Goal: Task Accomplishment & Management: Manage account settings

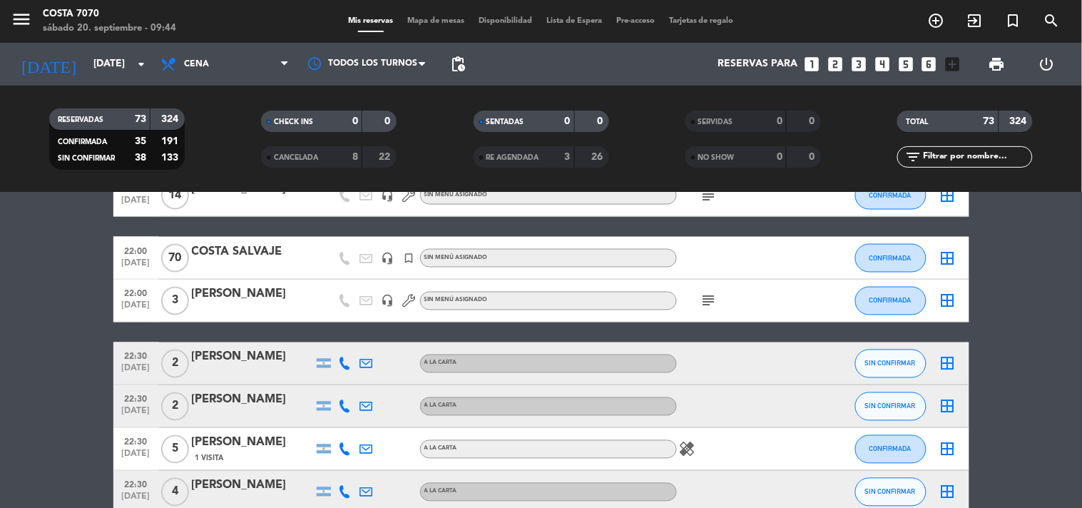
scroll to position [630, 0]
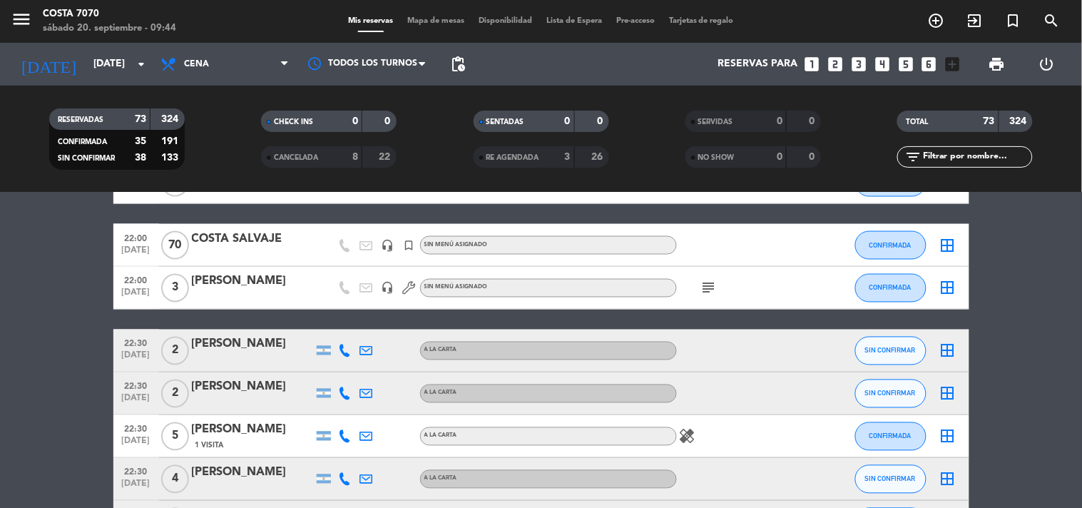
click at [950, 155] on input "text" at bounding box center [976, 157] width 111 height 16
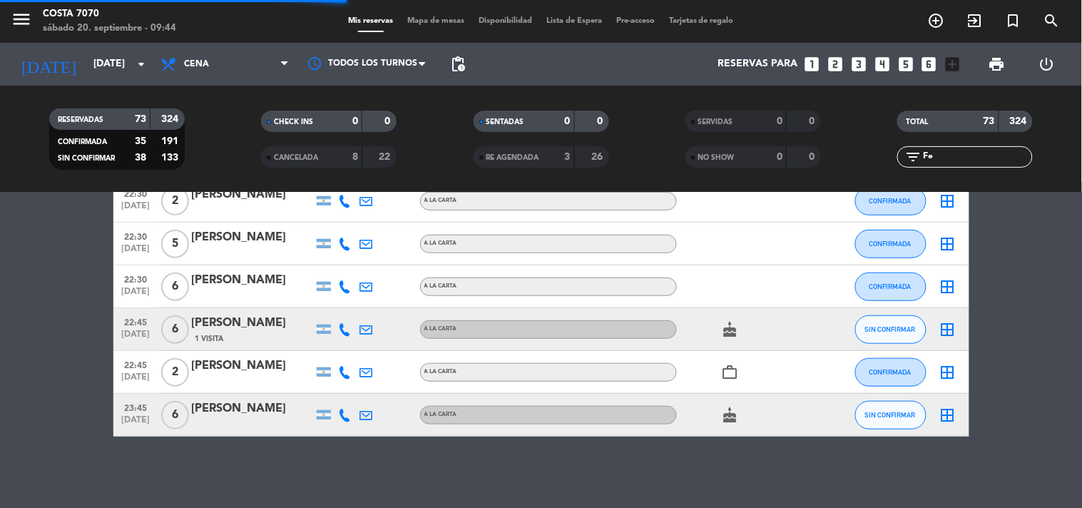
scroll to position [78, 0]
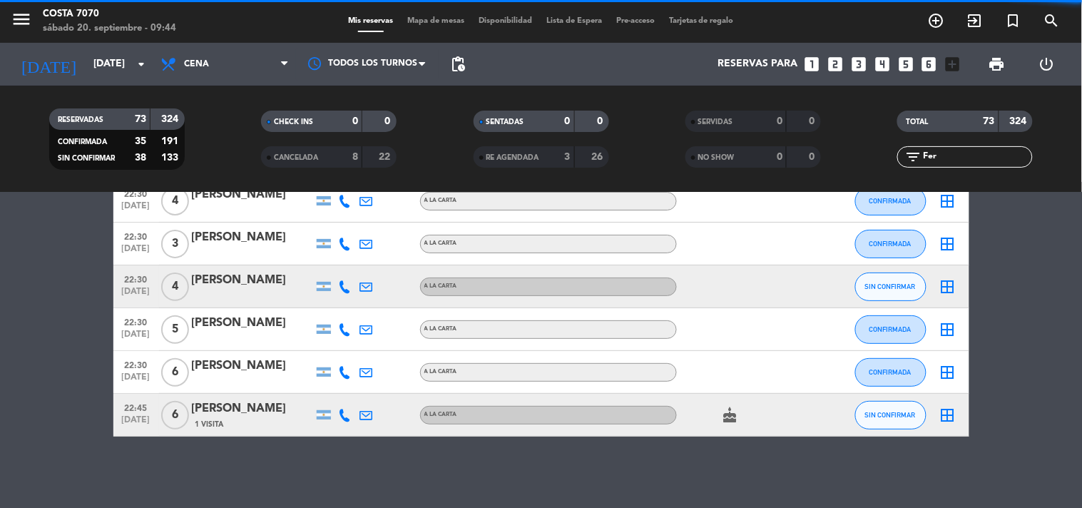
type input "Fer"
click at [48, 237] on bookings-row "22:30 [DATE] 4 [PERSON_NAME] A LA CARTA CONFIRMADA border_all 22:30 [DATE] 3 [P…" at bounding box center [541, 308] width 1082 height 257
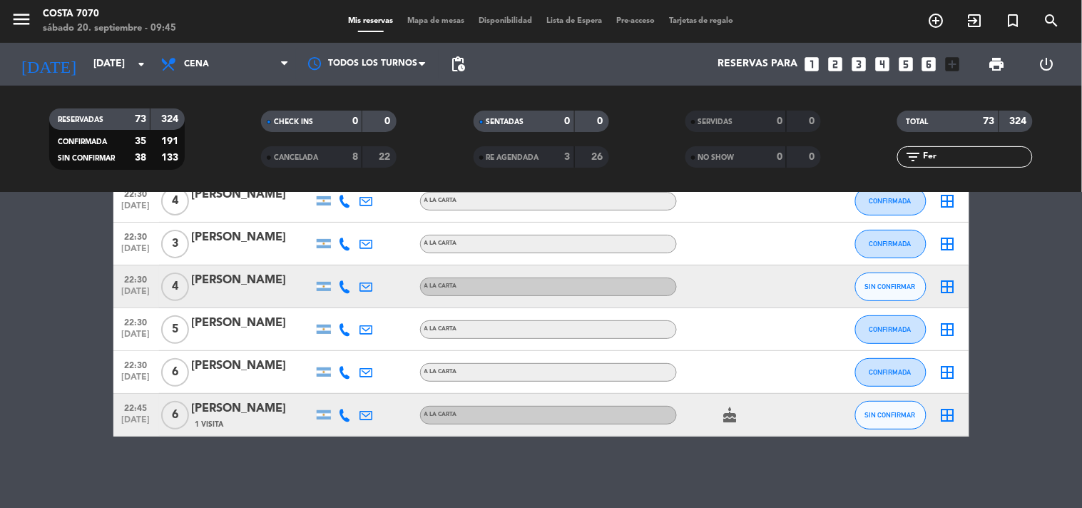
click at [881, 424] on button "SIN CONFIRMAR" at bounding box center [890, 415] width 71 height 29
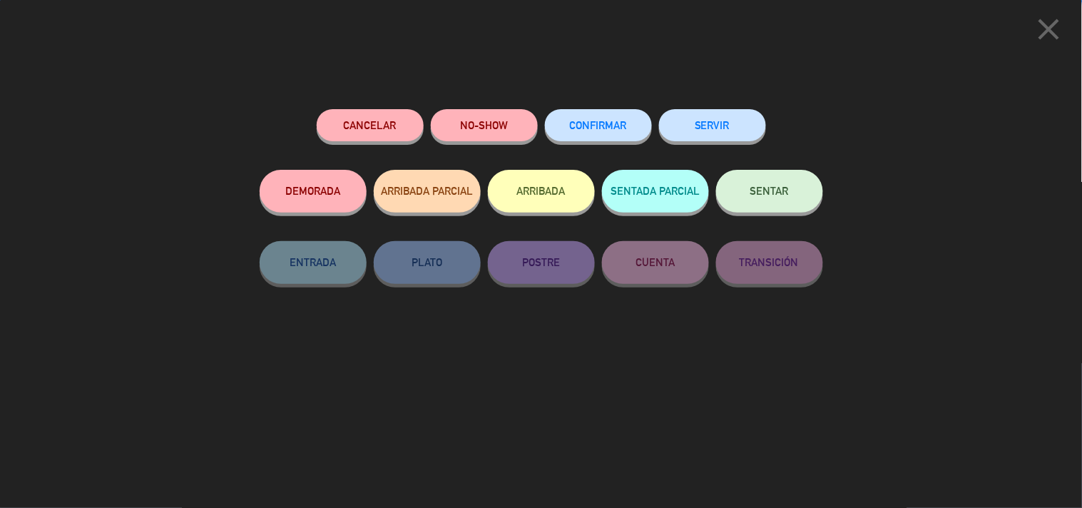
click at [607, 131] on span "CONFIRMAR" at bounding box center [598, 125] width 57 height 12
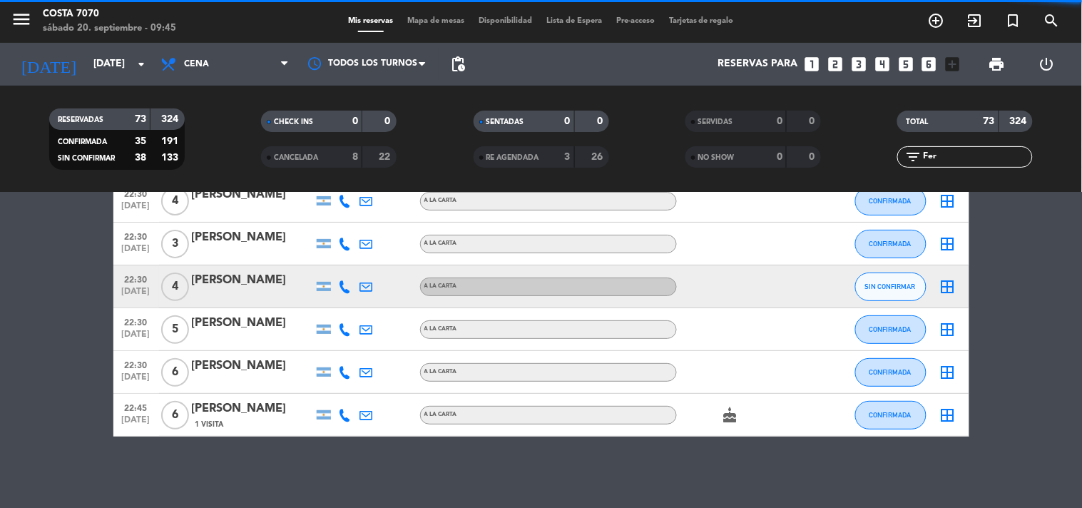
click at [227, 421] on div "1 Visita" at bounding box center [252, 424] width 121 height 12
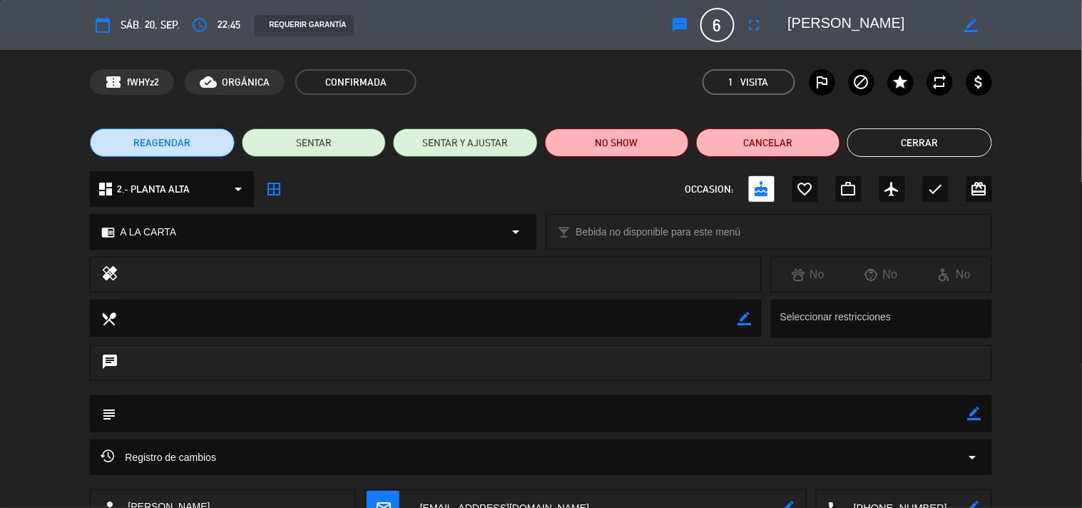
click at [758, 25] on icon "fullscreen" at bounding box center [754, 24] width 17 height 17
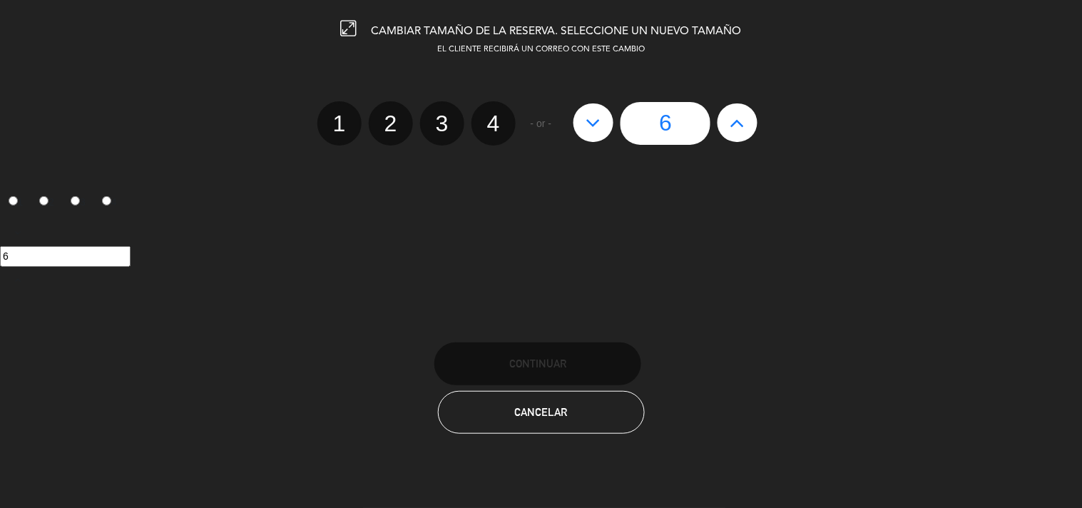
click at [749, 135] on button at bounding box center [737, 122] width 40 height 39
type input "7"
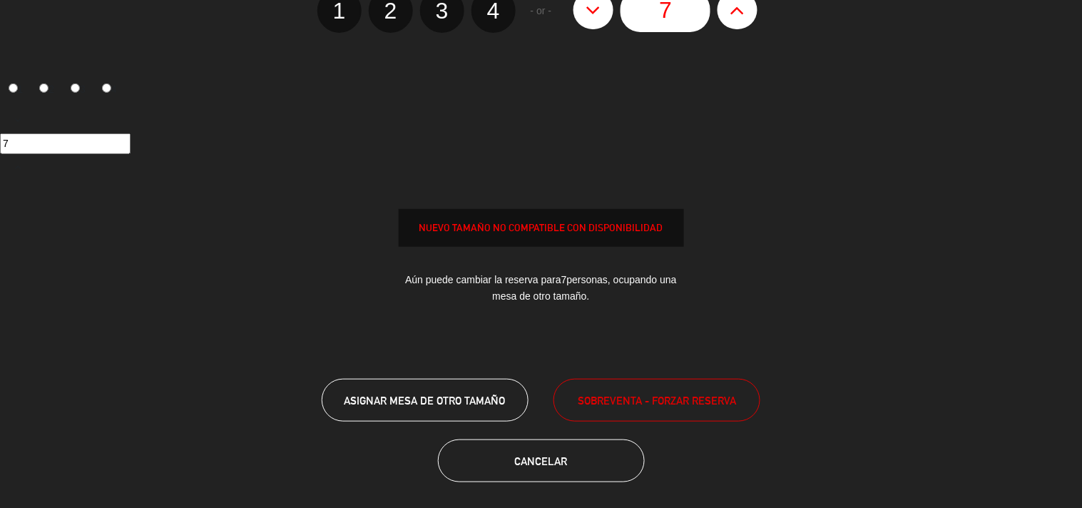
scroll to position [116, 0]
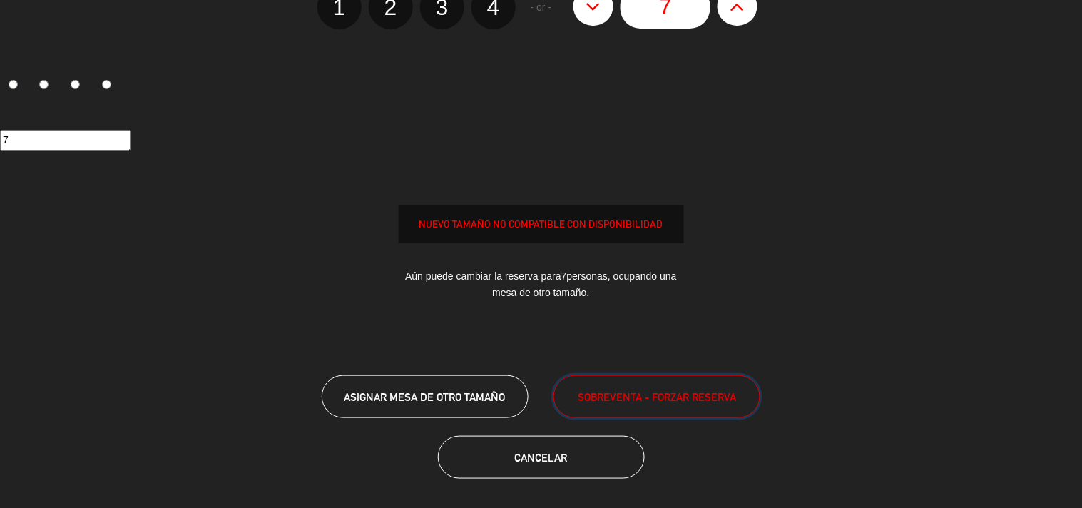
click at [707, 395] on span "SOBREVENTA - FORZAR RESERVA" at bounding box center [657, 397] width 158 height 16
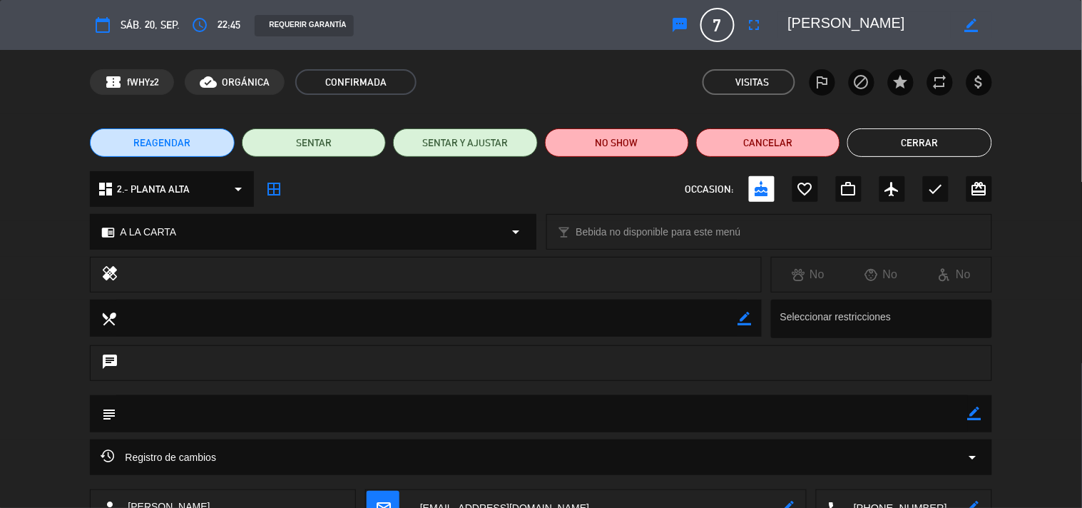
click at [953, 148] on button "Cerrar" at bounding box center [919, 142] width 144 height 29
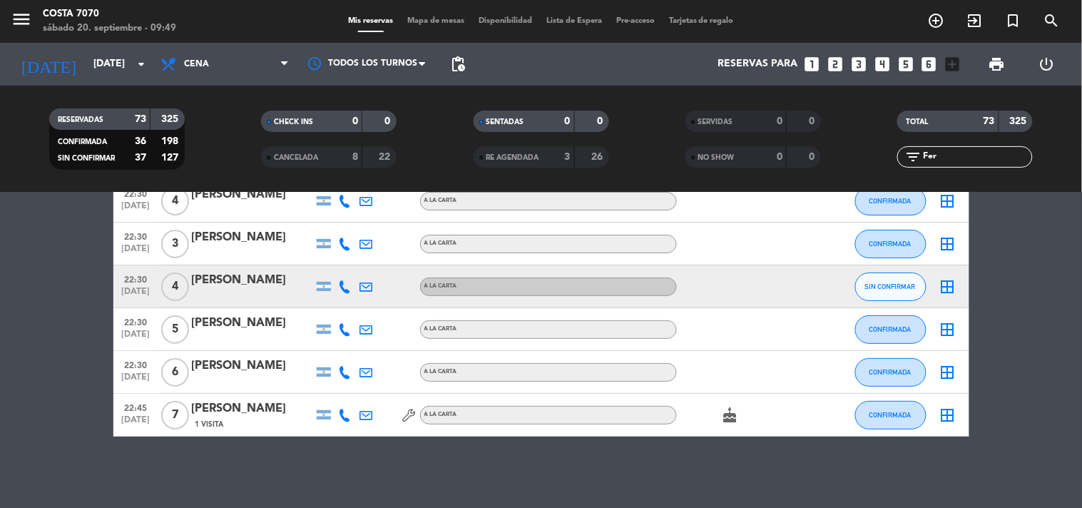
click at [1005, 161] on input "Fer" at bounding box center [976, 157] width 111 height 16
type input "F"
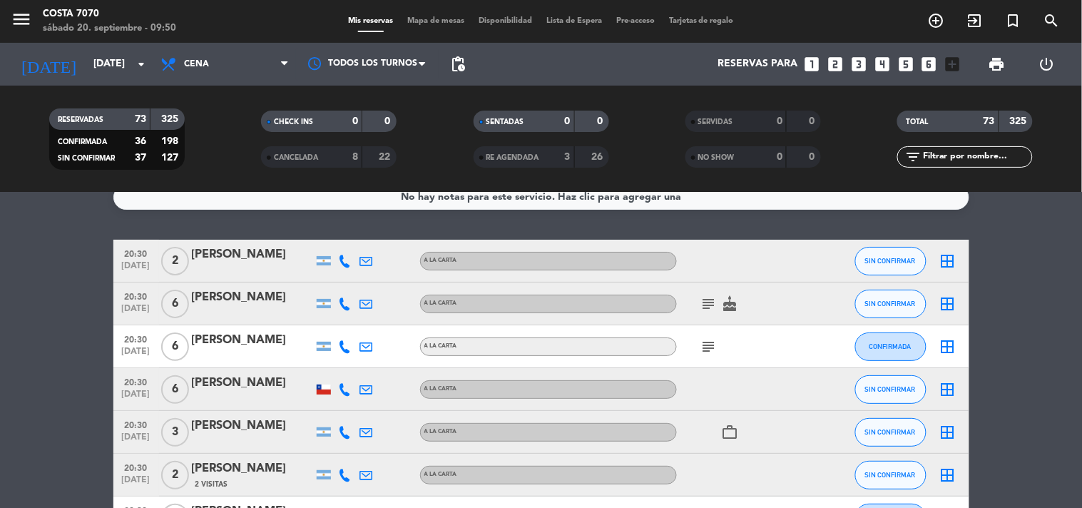
scroll to position [0, 0]
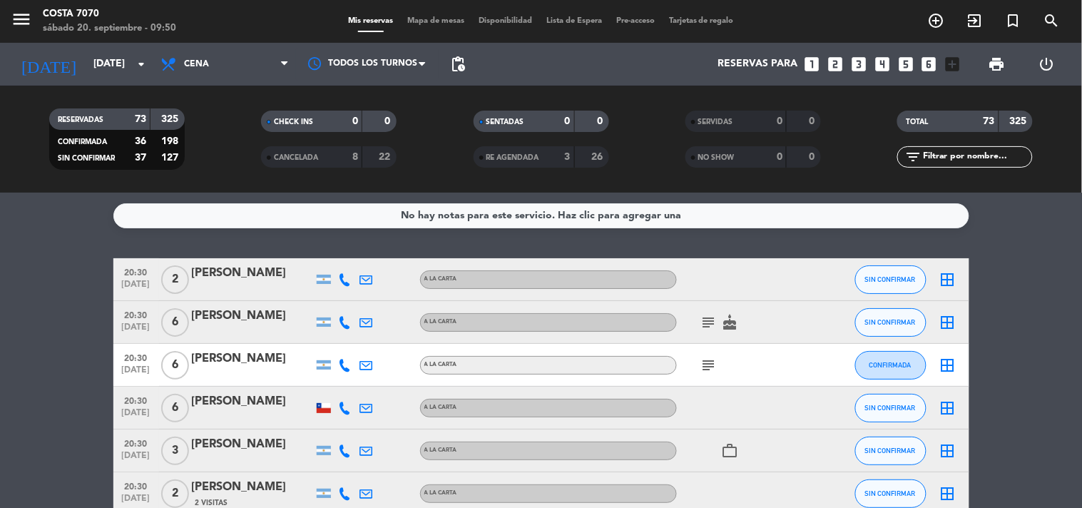
click at [459, 68] on span "pending_actions" at bounding box center [457, 64] width 17 height 17
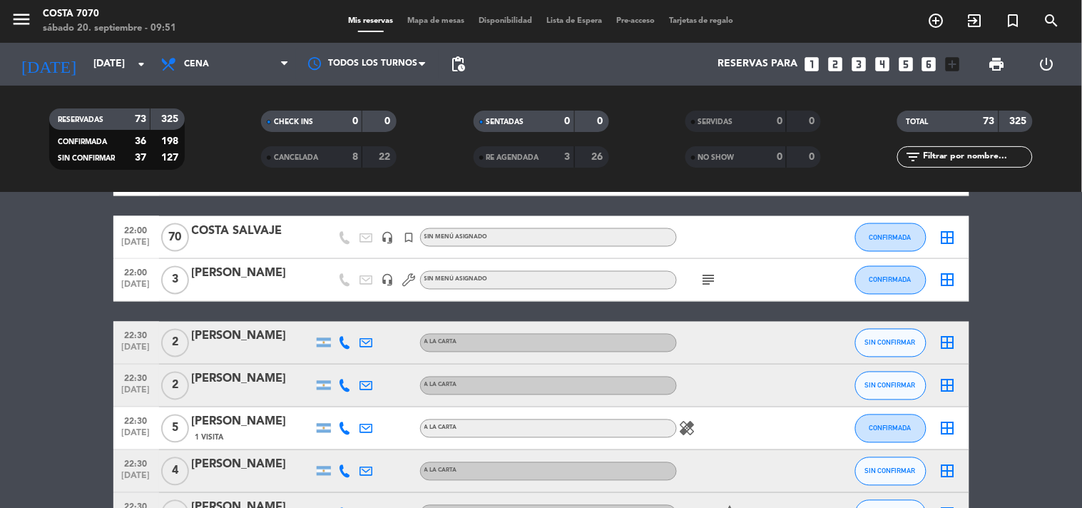
scroll to position [639, 0]
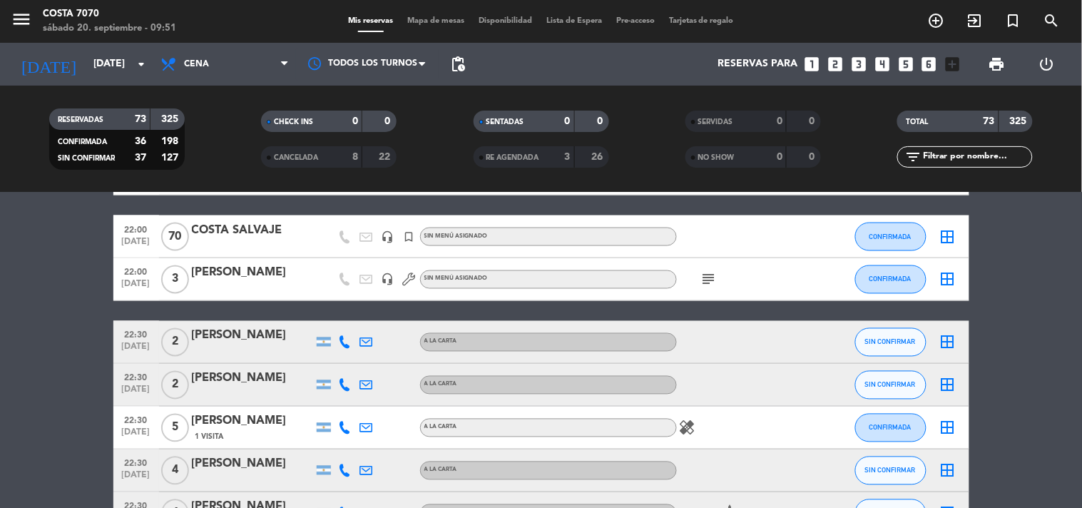
click at [457, 68] on span "pending_actions" at bounding box center [457, 64] width 17 height 17
